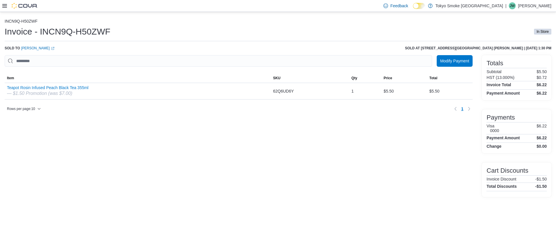
click at [4, 6] on icon at bounding box center [4, 5] width 5 height 3
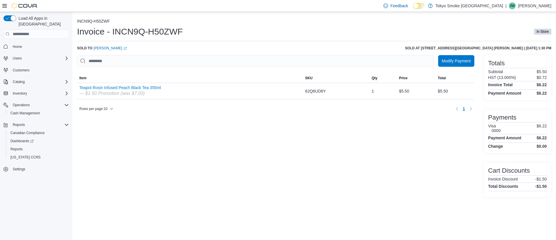
click at [546, 2] on p "[PERSON_NAME]" at bounding box center [534, 5] width 33 height 7
click at [527, 58] on button "Sign Out" at bounding box center [522, 55] width 53 height 9
